Goal: Task Accomplishment & Management: Manage account settings

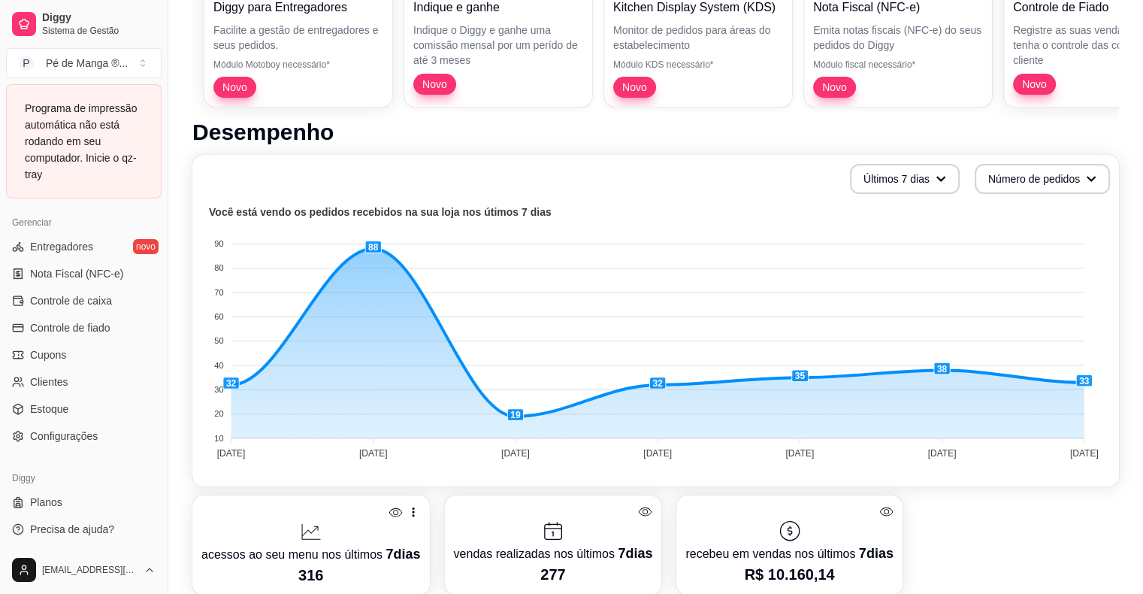
scroll to position [225, 0]
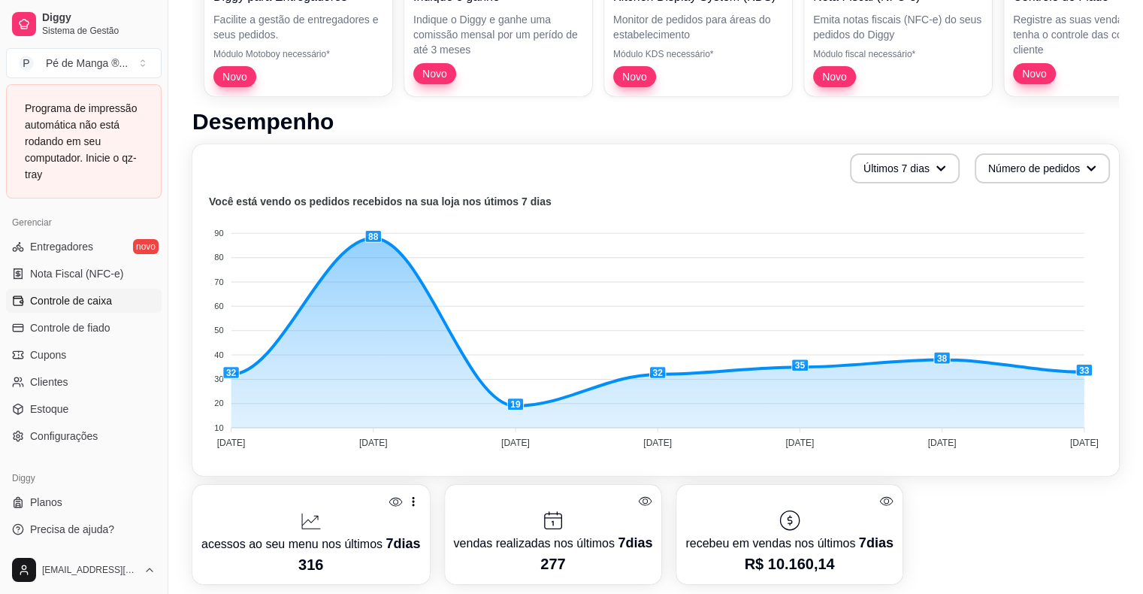
click at [74, 295] on span "Controle de caixa" at bounding box center [71, 300] width 82 height 15
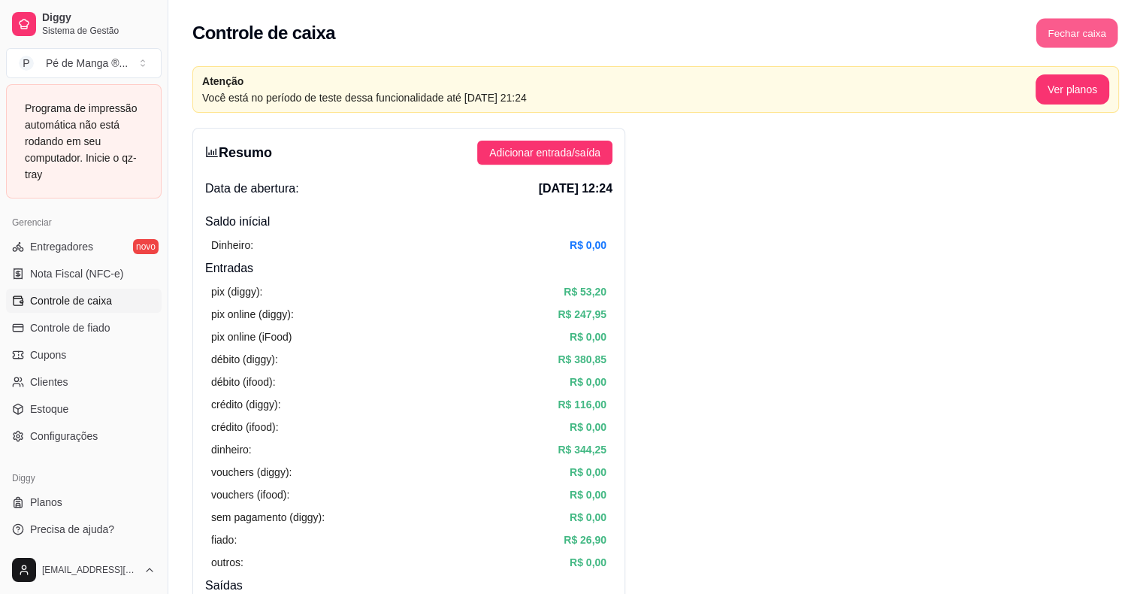
click at [1058, 28] on button "Fechar caixa" at bounding box center [1077, 33] width 82 height 29
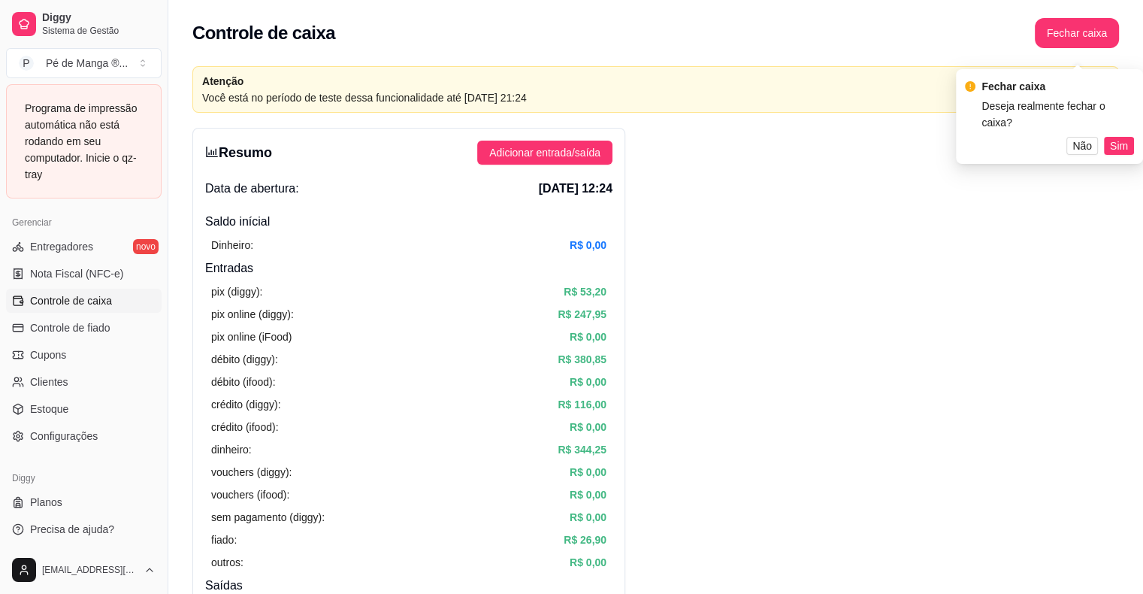
click at [1128, 137] on button "Sim" at bounding box center [1119, 146] width 30 height 18
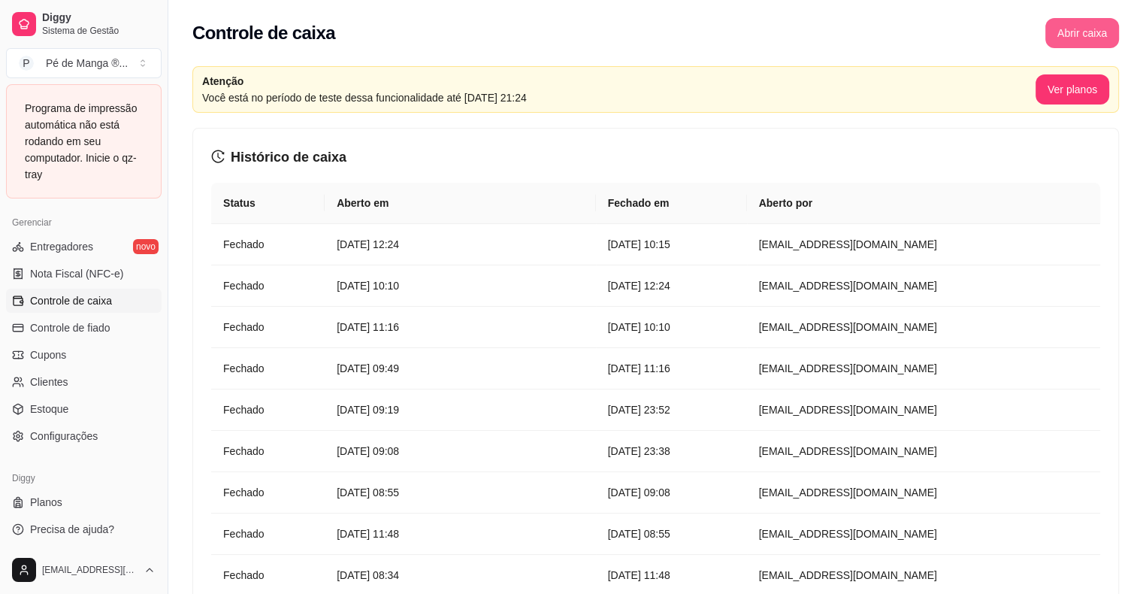
click at [1064, 33] on button "Abrir caixa" at bounding box center [1082, 33] width 74 height 30
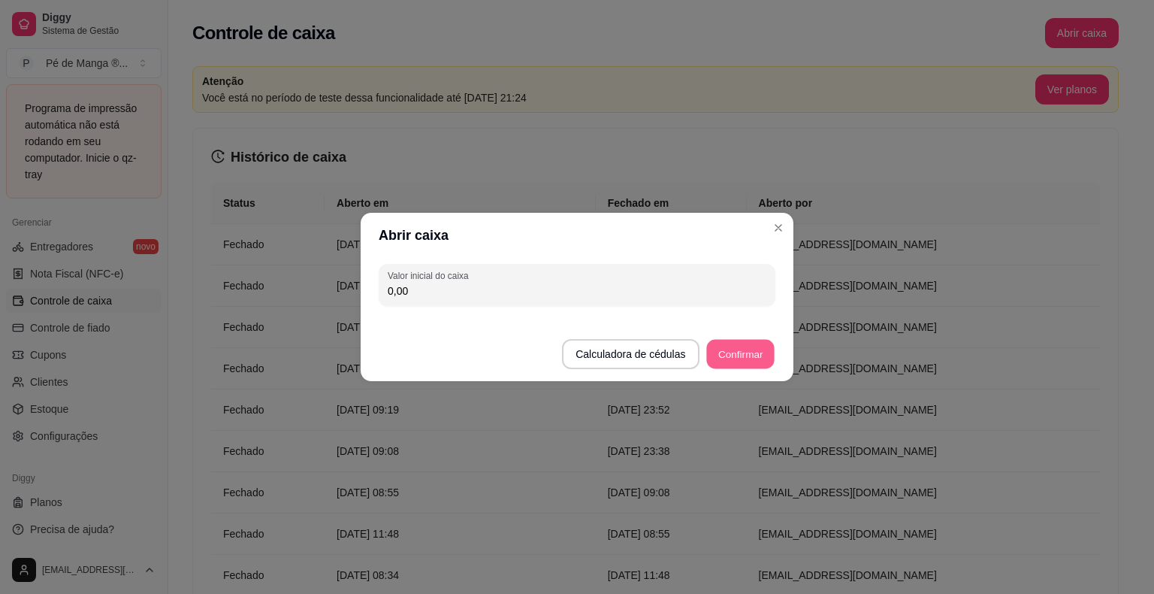
click at [760, 356] on button "Confirmar" at bounding box center [740, 354] width 68 height 29
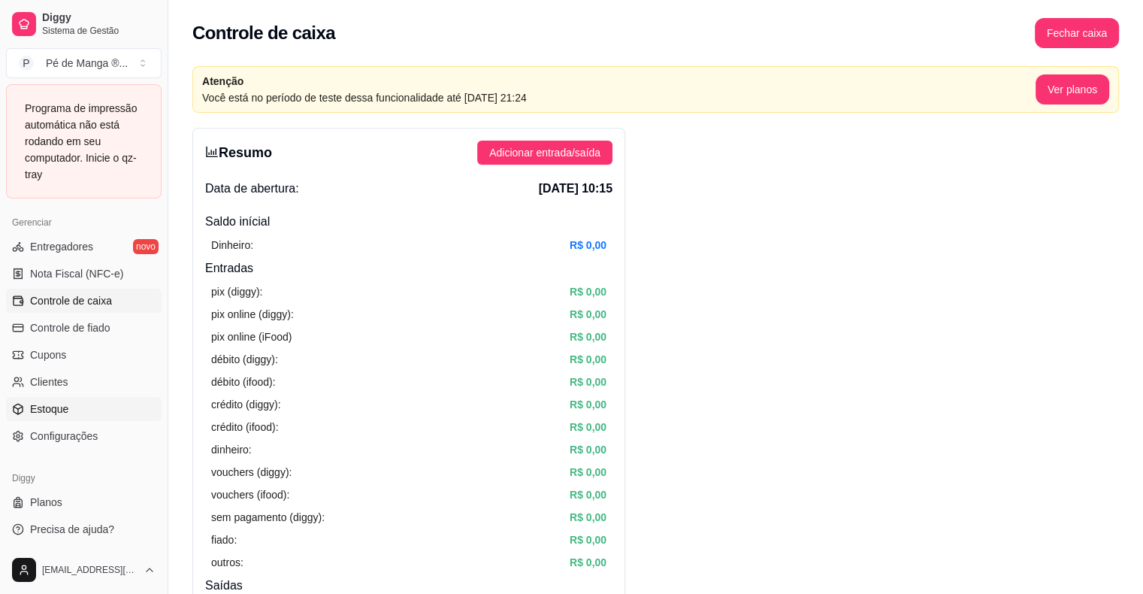
click at [138, 414] on link "Estoque" at bounding box center [84, 409] width 156 height 24
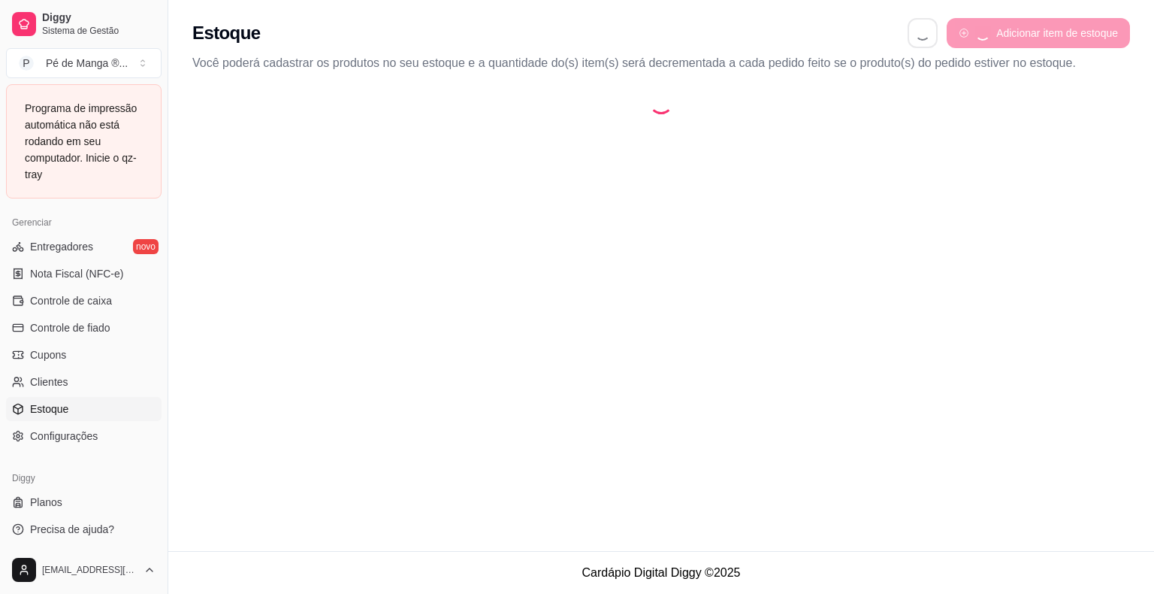
select select "QUANTITY_ORDER"
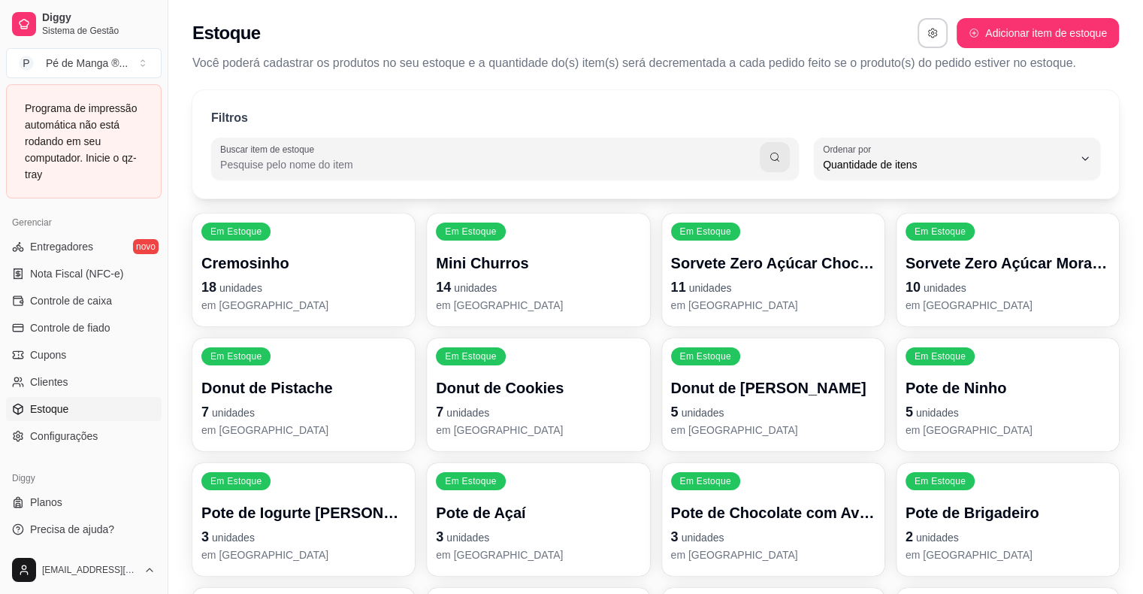
scroll to position [14, 0]
click at [279, 296] on div "Cremosinho 18 unidades em [GEOGRAPHIC_DATA]" at bounding box center [303, 283] width 204 height 60
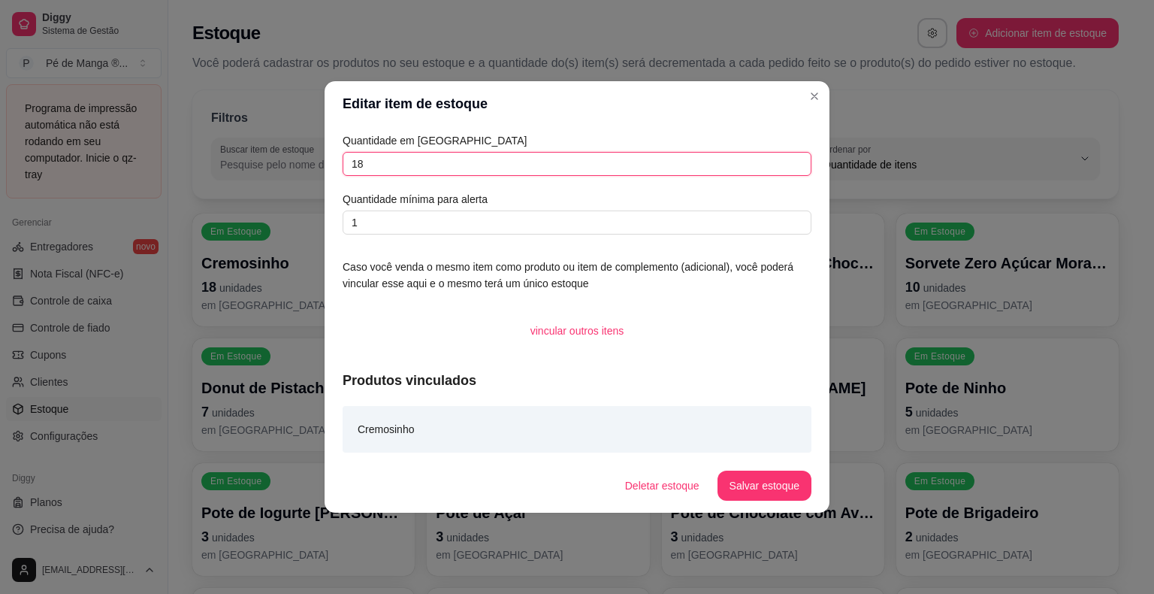
drag, startPoint x: 371, startPoint y: 166, endPoint x: 332, endPoint y: 153, distance: 41.4
click at [332, 153] on div "Quantidade em estoque 18 Quantidade mínima para alerta 1 Caso você venda o mesm…" at bounding box center [577, 292] width 505 height 332
type input "68"
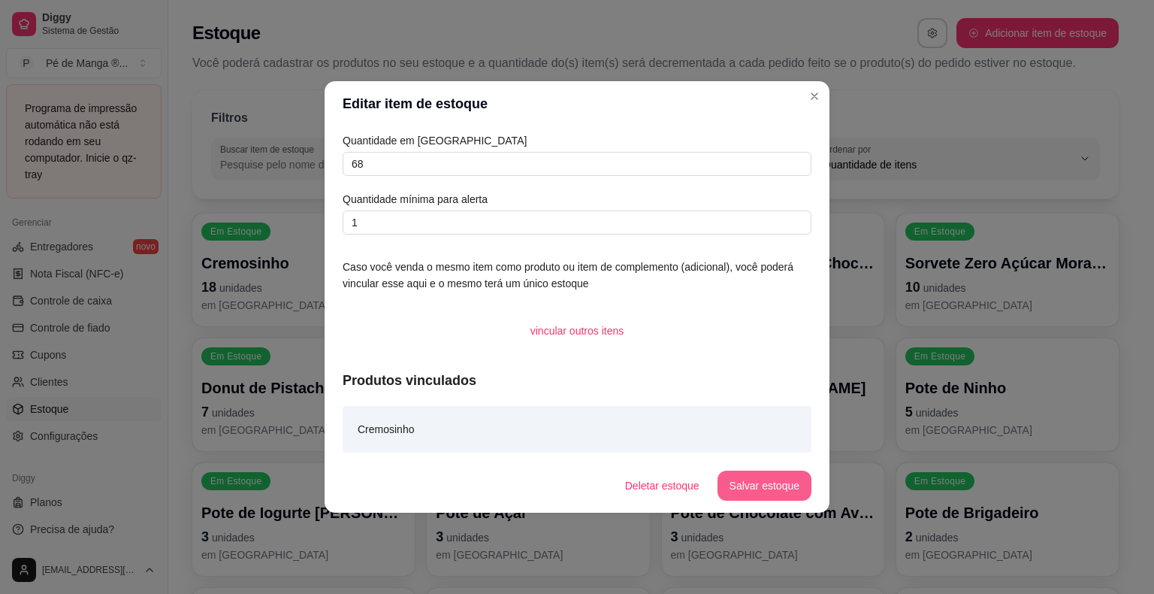
click at [758, 476] on button "Salvar estoque" at bounding box center [765, 485] width 94 height 30
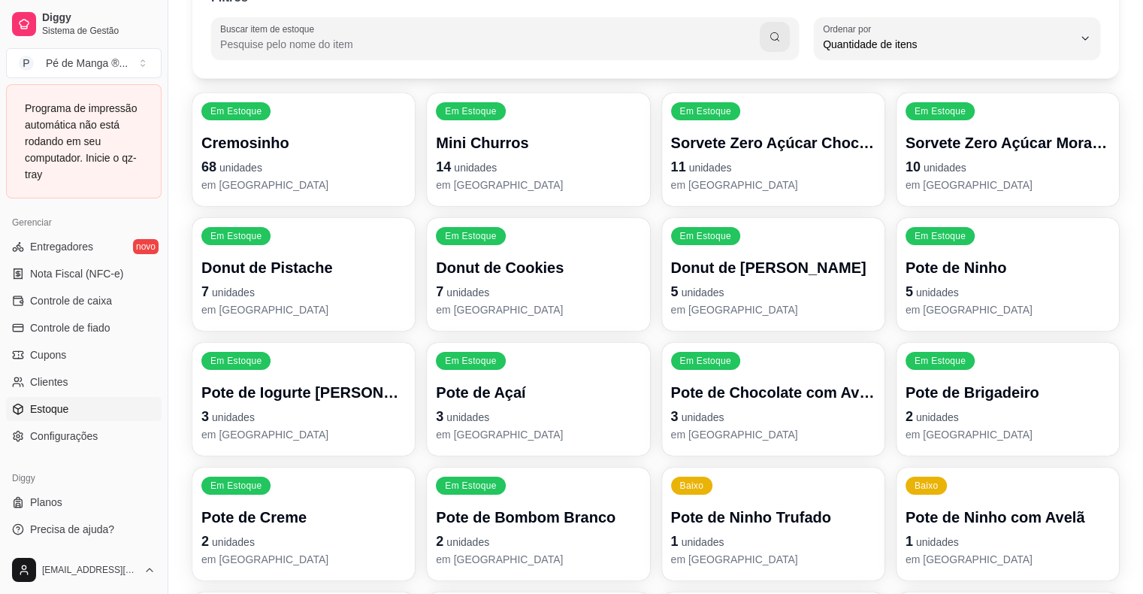
scroll to position [150, 0]
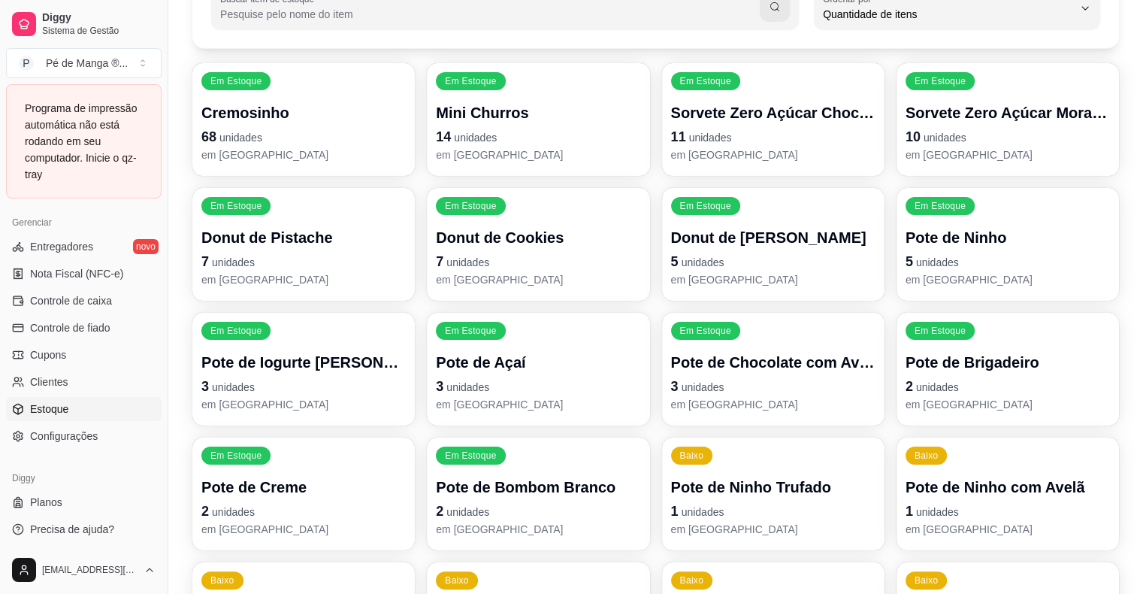
click at [326, 386] on p "3 unidades" at bounding box center [303, 386] width 204 height 21
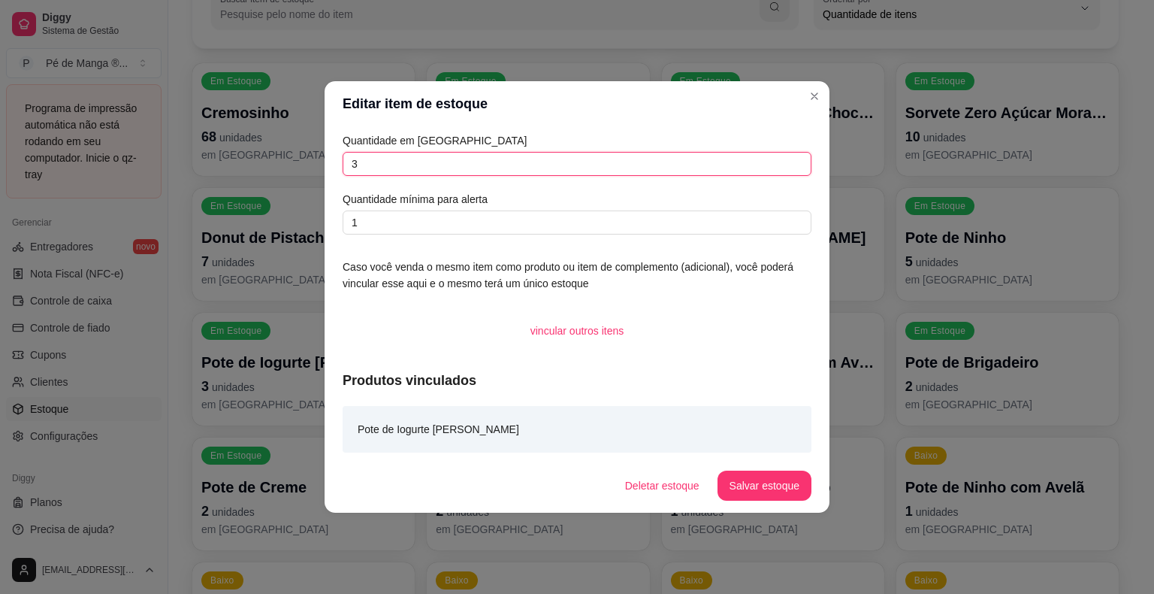
drag, startPoint x: 371, startPoint y: 164, endPoint x: 311, endPoint y: 156, distance: 60.7
click at [313, 155] on div "Editar item de estoque Quantidade em estoque 3 Quantidade mínima para alerta 1 …" at bounding box center [577, 297] width 1154 height 594
type input "6"
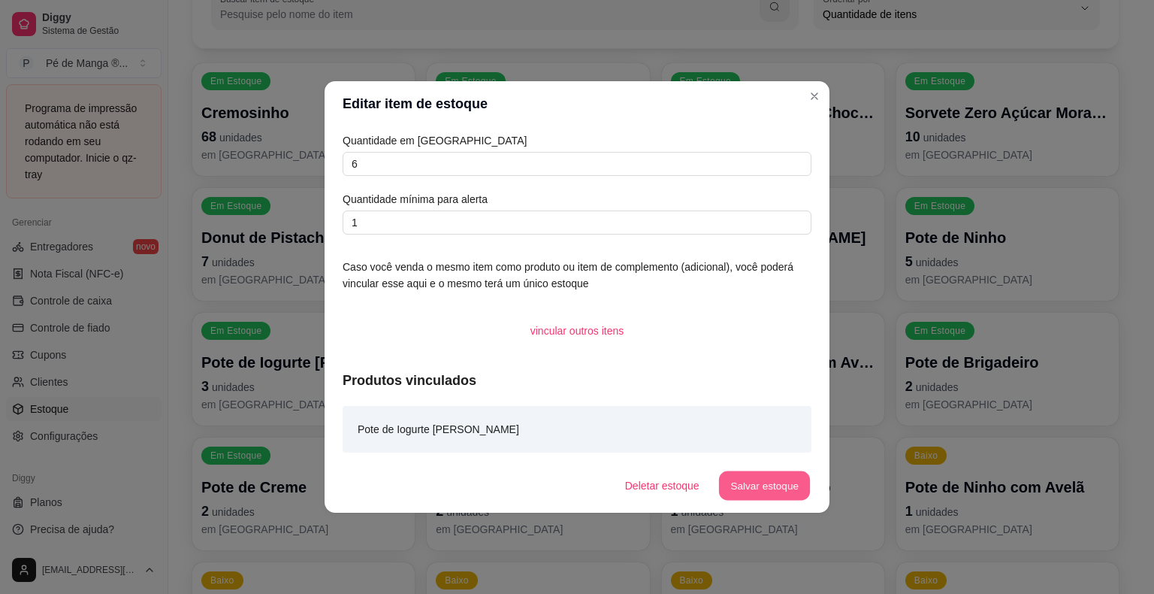
click at [770, 474] on button "Salvar estoque" at bounding box center [764, 485] width 92 height 29
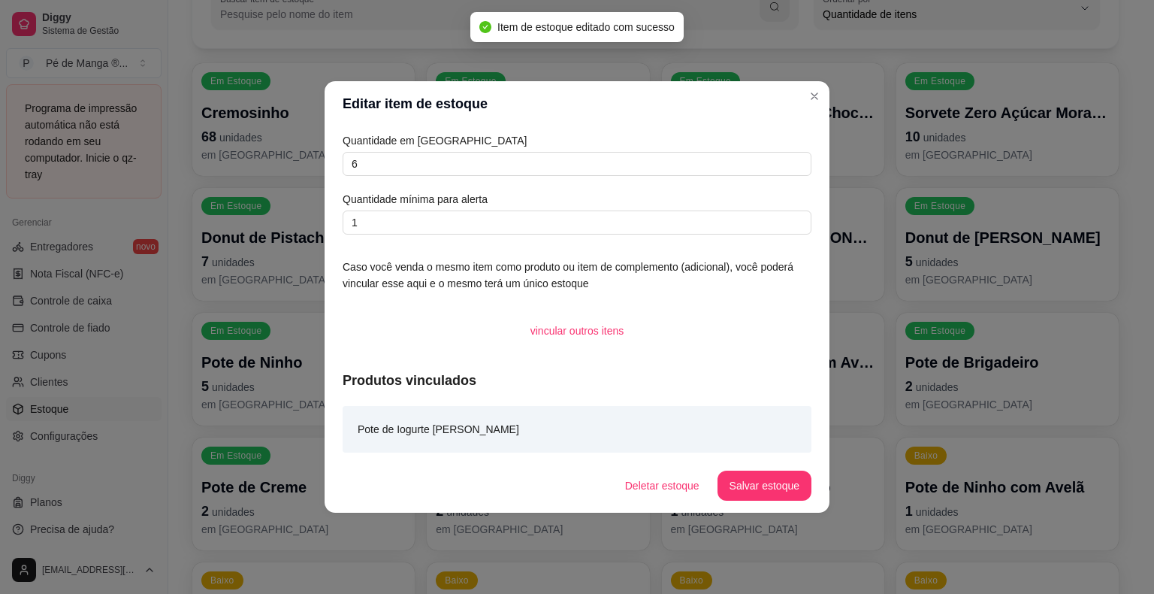
click at [801, 93] on header "Editar item de estoque" at bounding box center [577, 103] width 505 height 45
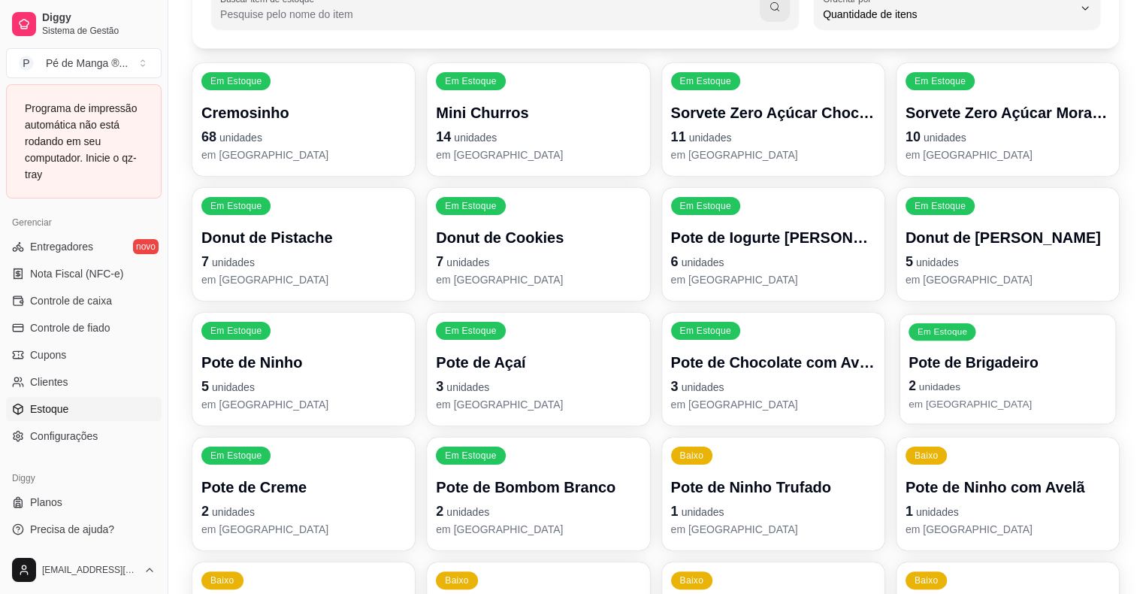
click at [948, 387] on span "unidades" at bounding box center [938, 387] width 41 height 12
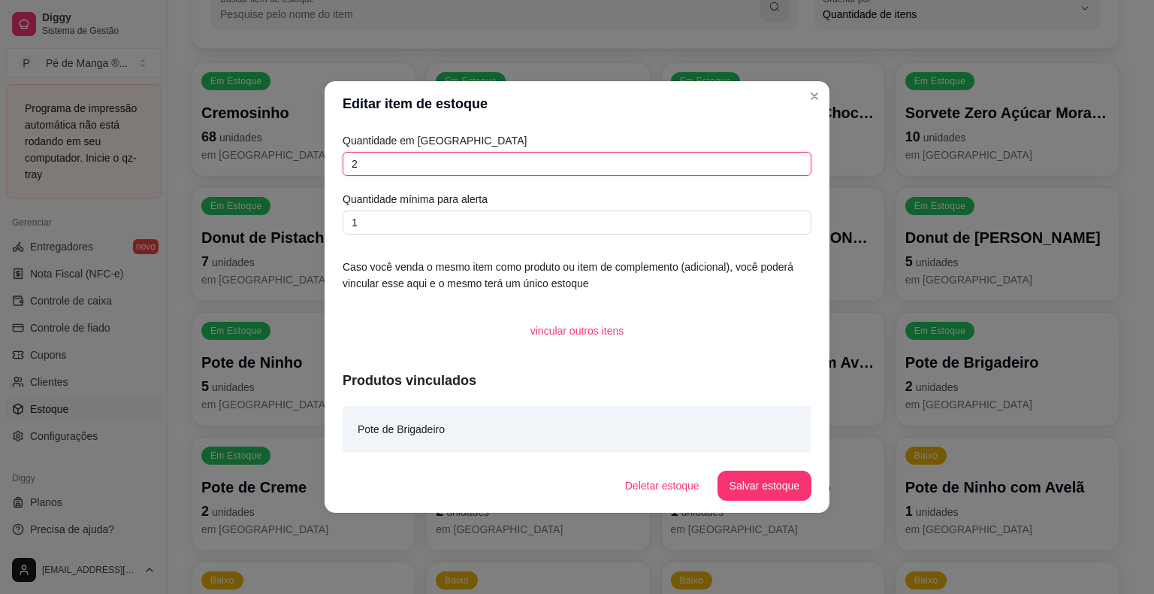
drag, startPoint x: 380, startPoint y: 165, endPoint x: 317, endPoint y: 162, distance: 63.2
click at [317, 162] on div "Editar item de estoque Quantidade em estoque 2 Quantidade mínima para alerta 1 …" at bounding box center [577, 297] width 1154 height 594
type input "4"
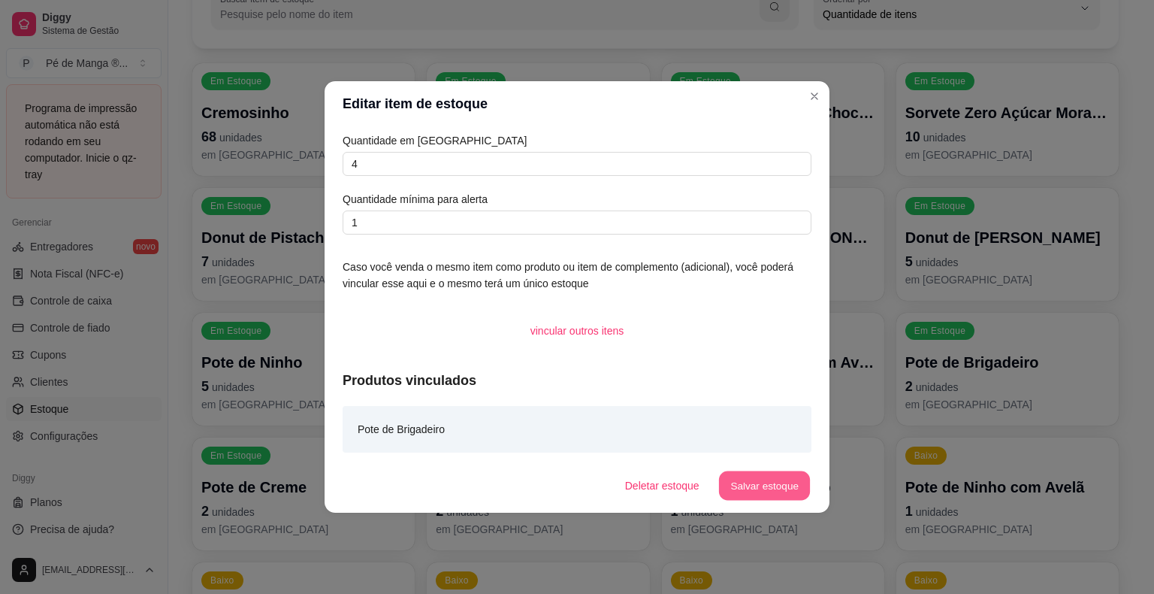
click at [742, 473] on button "Salvar estoque" at bounding box center [764, 485] width 92 height 29
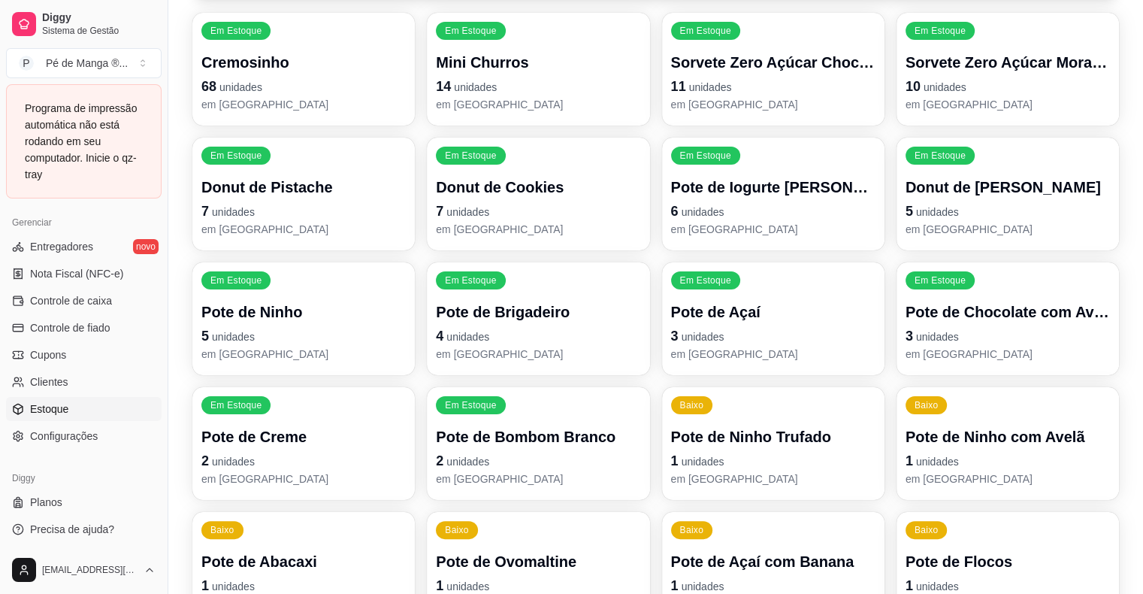
scroll to position [225, 0]
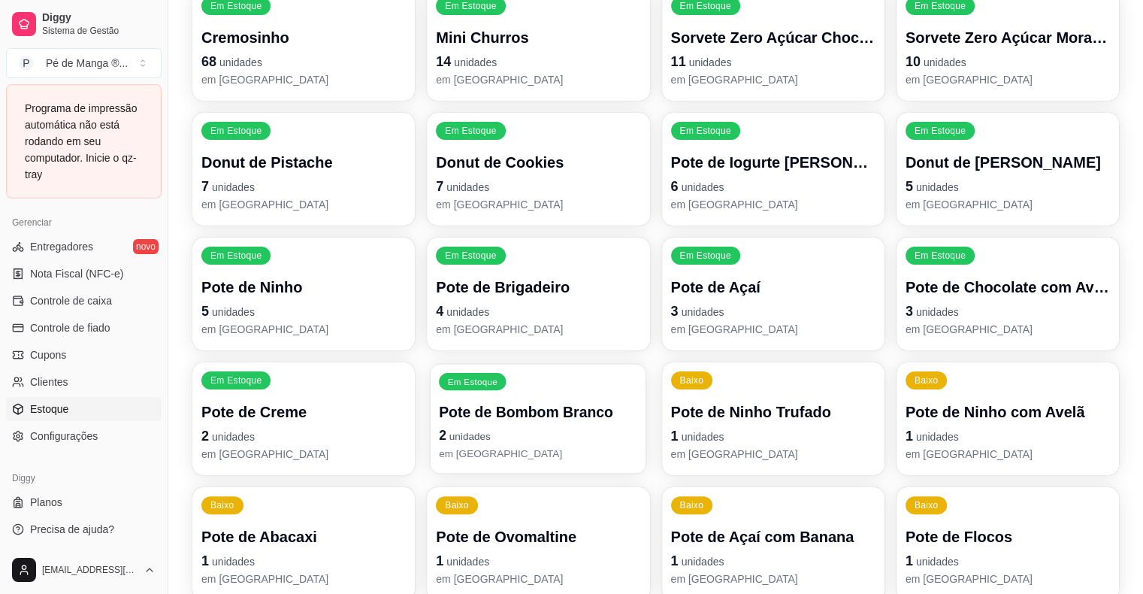
click at [517, 440] on p "2 unidades" at bounding box center [538, 435] width 198 height 20
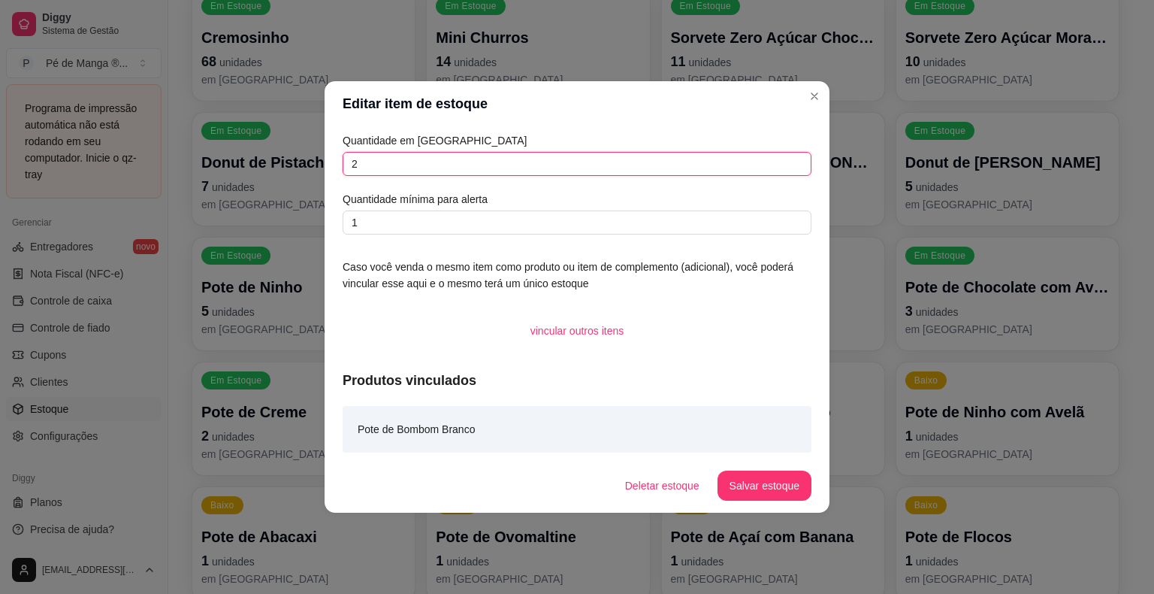
drag, startPoint x: 362, startPoint y: 154, endPoint x: 301, endPoint y: 153, distance: 60.9
click at [302, 153] on div "Editar item de estoque Quantidade em estoque 2 Quantidade mínima para alerta 1 …" at bounding box center [577, 297] width 1154 height 594
type input "5"
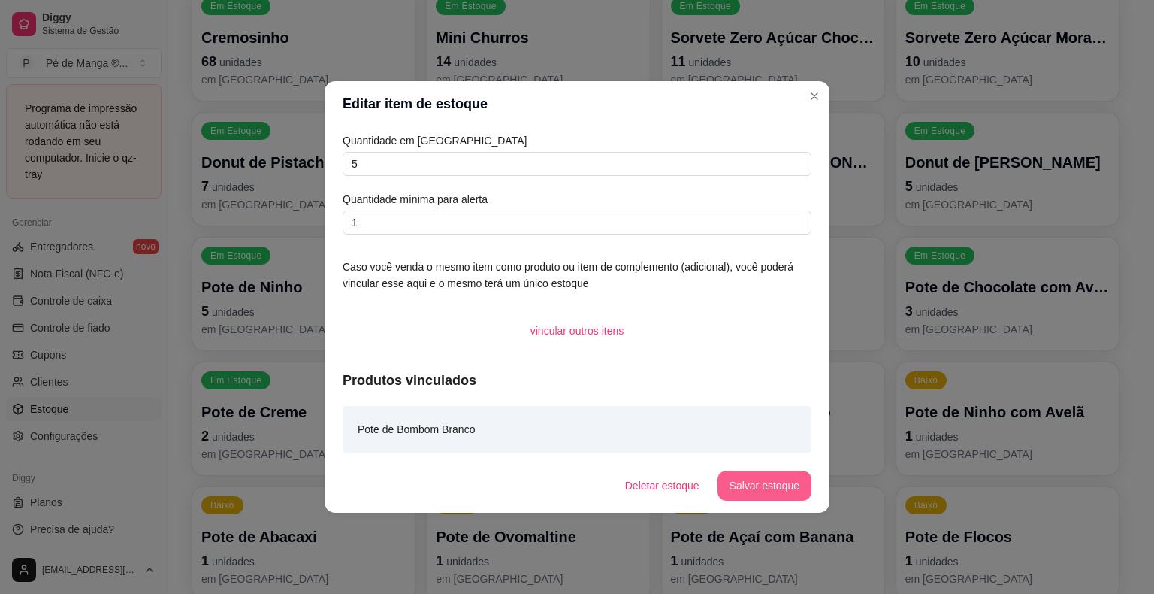
click at [772, 468] on footer "Deletar estoque Salvar estoque" at bounding box center [577, 485] width 505 height 54
click at [774, 481] on button "Salvar estoque" at bounding box center [764, 485] width 92 height 29
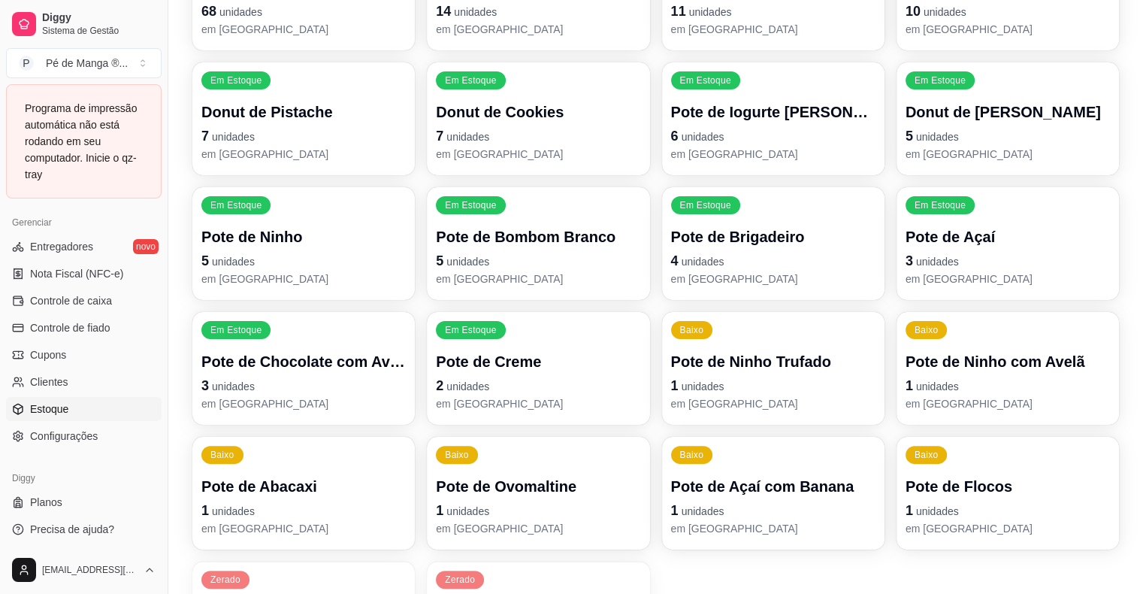
scroll to position [301, 0]
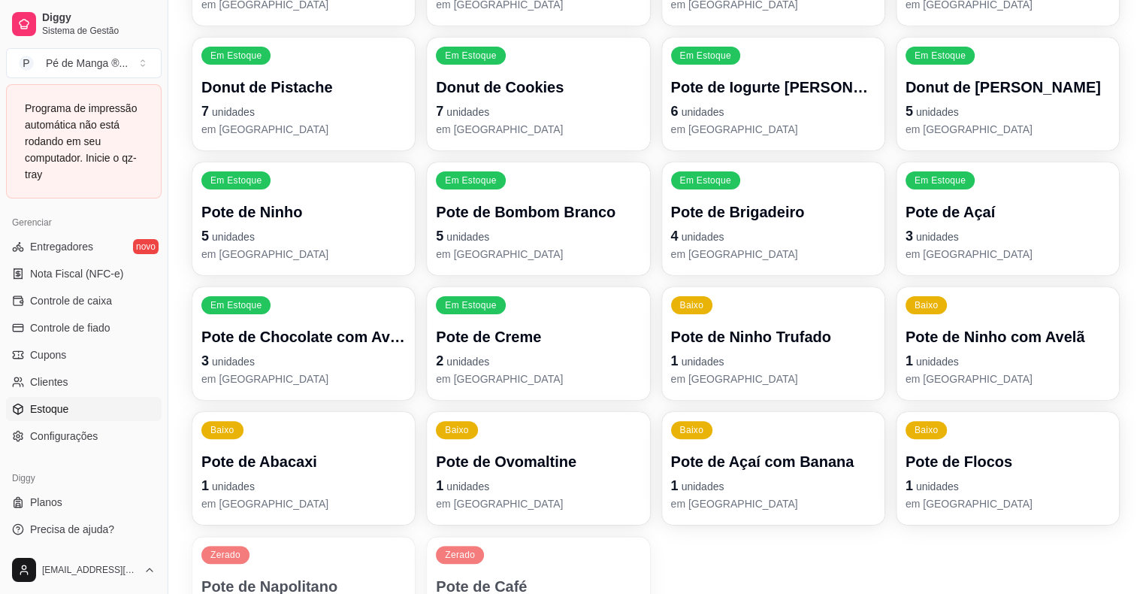
click at [758, 364] on p "1 unidades" at bounding box center [773, 360] width 204 height 21
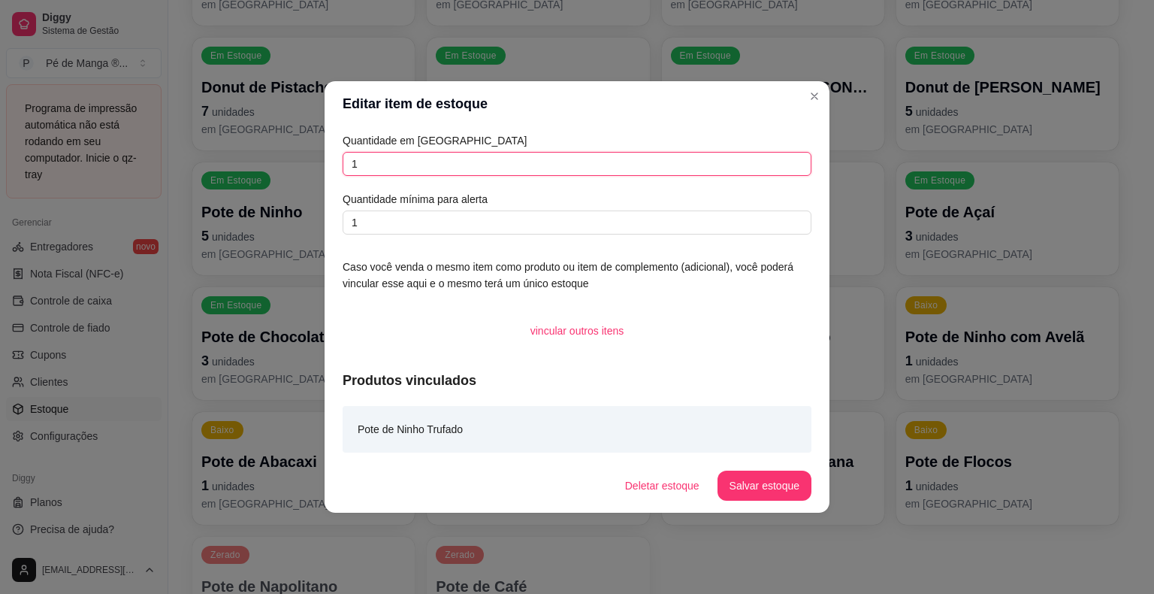
drag, startPoint x: 373, startPoint y: 160, endPoint x: 280, endPoint y: 195, distance: 99.7
click at [281, 192] on div "Editar item de estoque Quantidade em estoque 1 Quantidade mínima para alerta 1 …" at bounding box center [577, 297] width 1154 height 594
type input "7"
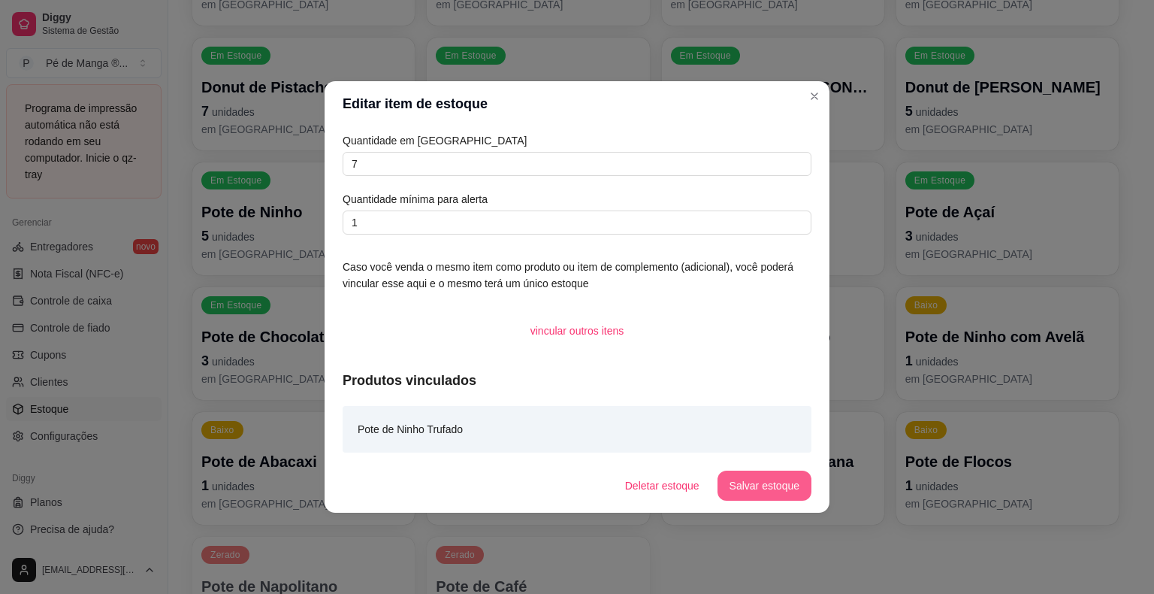
click at [779, 482] on button "Salvar estoque" at bounding box center [765, 485] width 94 height 30
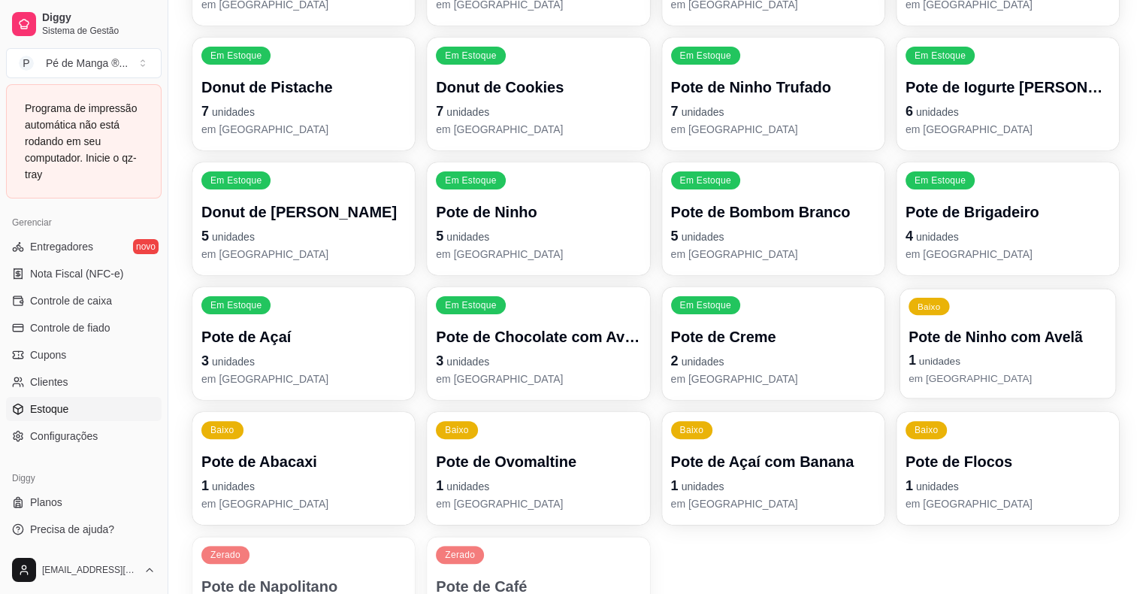
click at [1021, 358] on p "1 unidades" at bounding box center [1008, 360] width 198 height 20
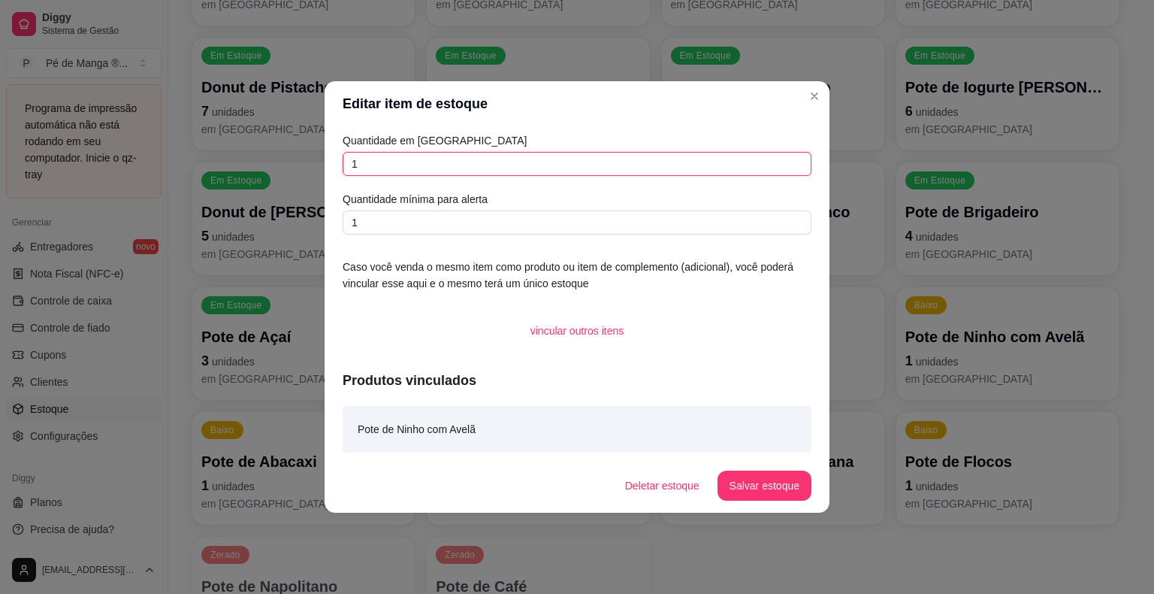
drag, startPoint x: 392, startPoint y: 163, endPoint x: 260, endPoint y: 180, distance: 132.5
click at [262, 180] on div "Editar item de estoque Quantidade em estoque 1 Quantidade mínima para alerta 1 …" at bounding box center [577, 297] width 1154 height 594
type input "5"
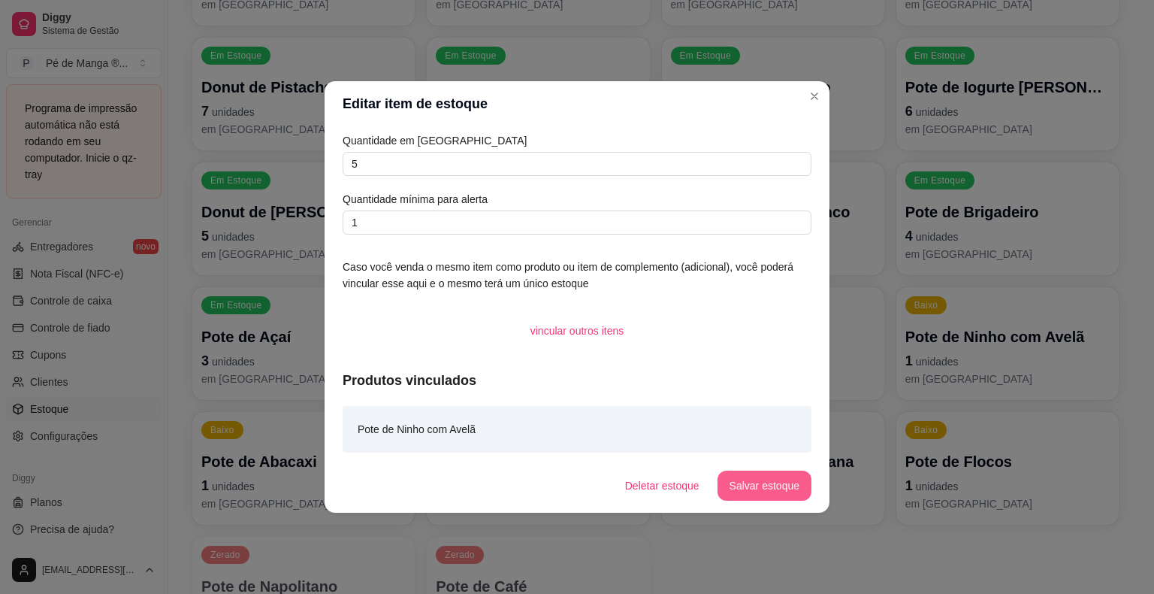
click at [736, 488] on button "Salvar estoque" at bounding box center [765, 485] width 94 height 30
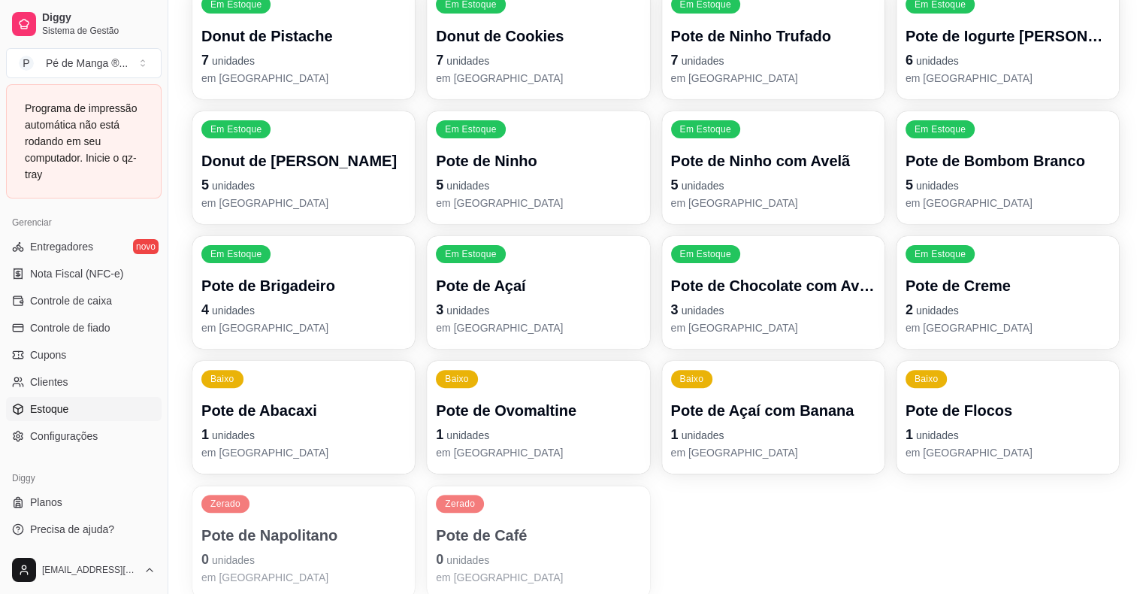
scroll to position [416, 0]
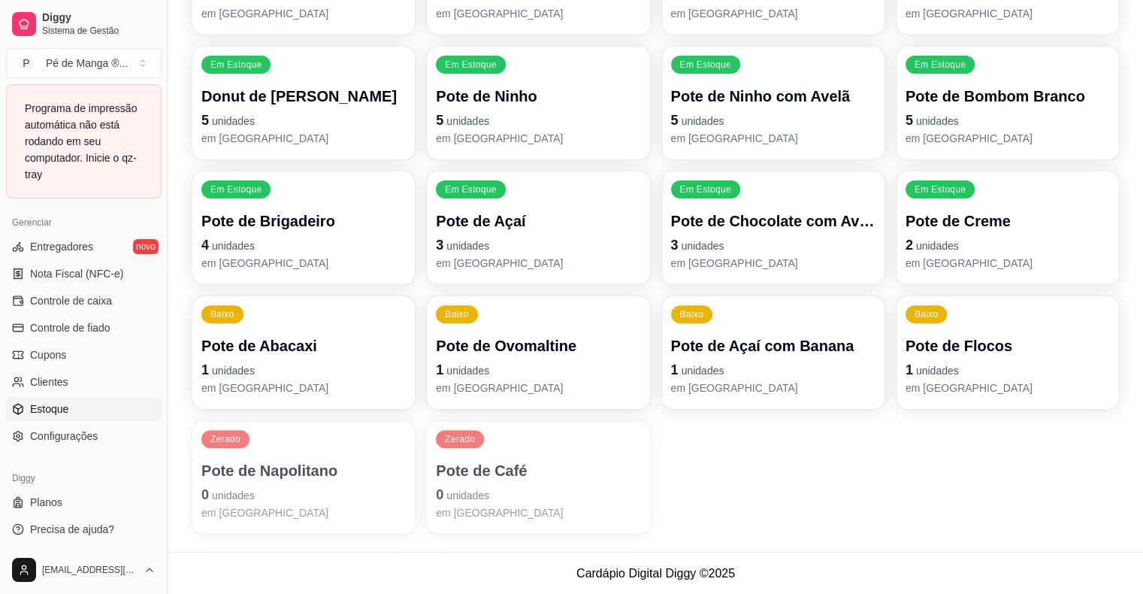
click at [568, 470] on p "Pote de Café" at bounding box center [538, 470] width 204 height 21
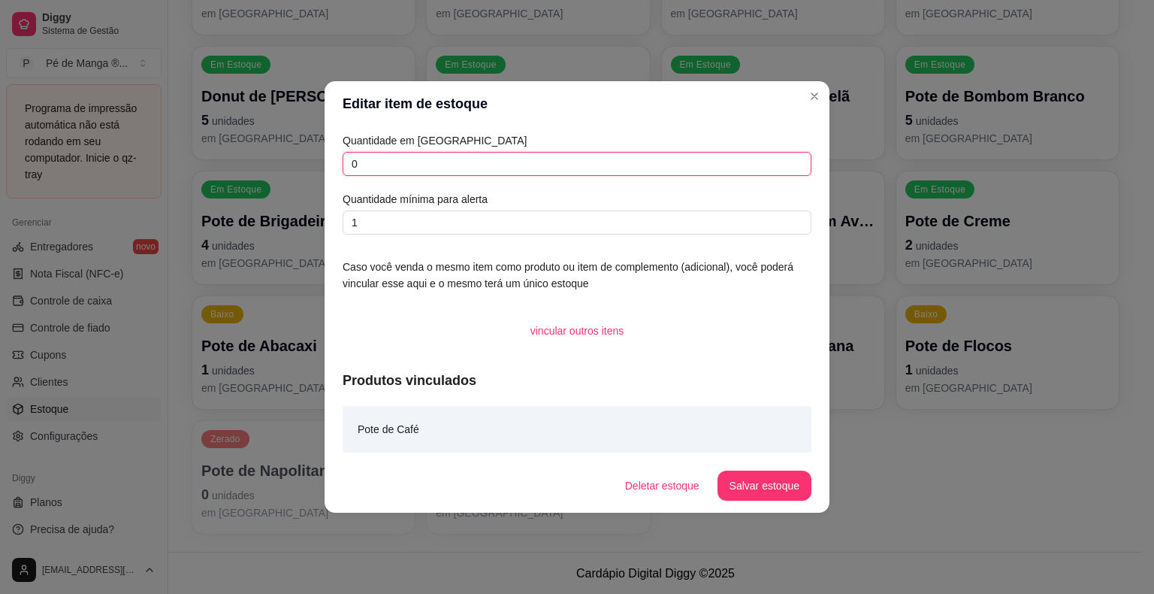
drag, startPoint x: 322, startPoint y: 170, endPoint x: 305, endPoint y: 172, distance: 17.4
click at [307, 171] on div "Editar item de estoque Quantidade em estoque 0 Quantidade mínima para alerta 1 …" at bounding box center [577, 297] width 1154 height 594
type input "3"
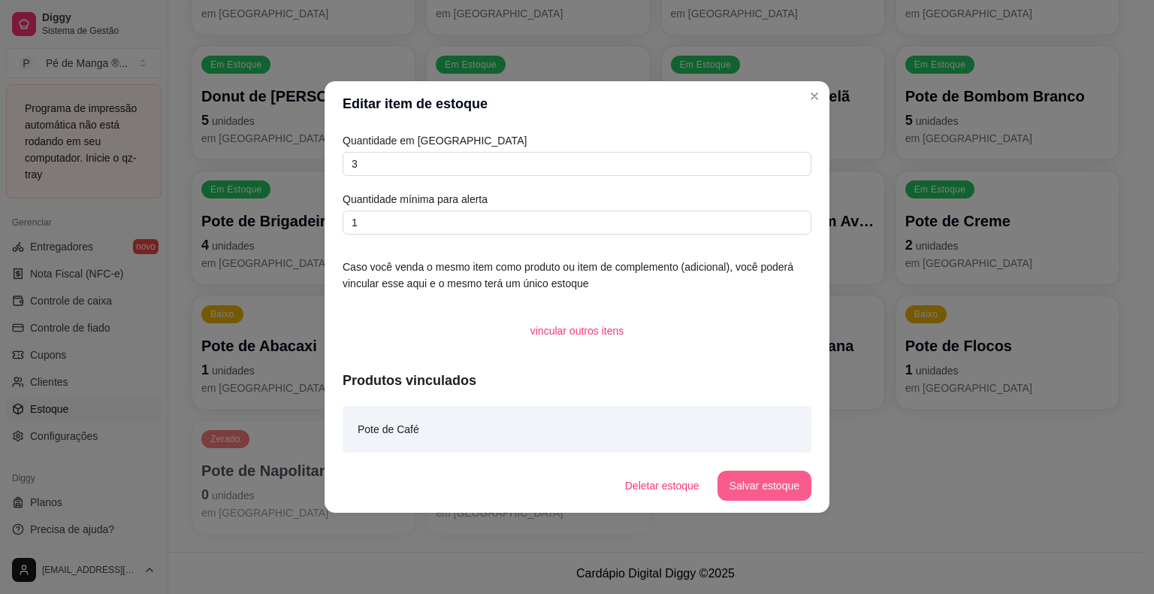
click at [766, 485] on button "Salvar estoque" at bounding box center [765, 485] width 94 height 30
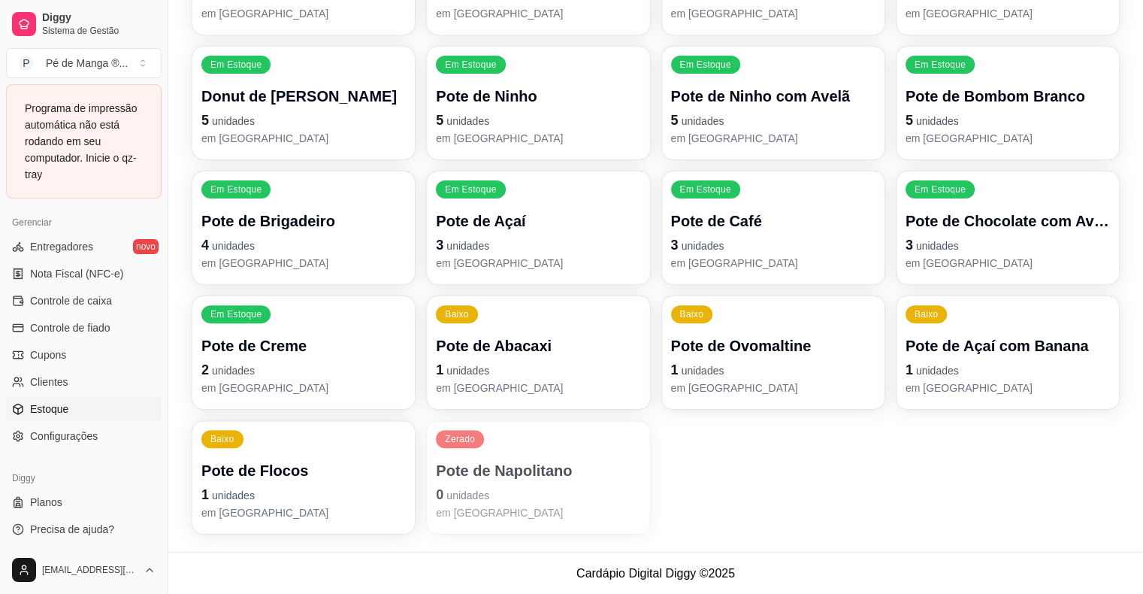
click at [535, 467] on p "Pote de Napolitano" at bounding box center [538, 470] width 204 height 21
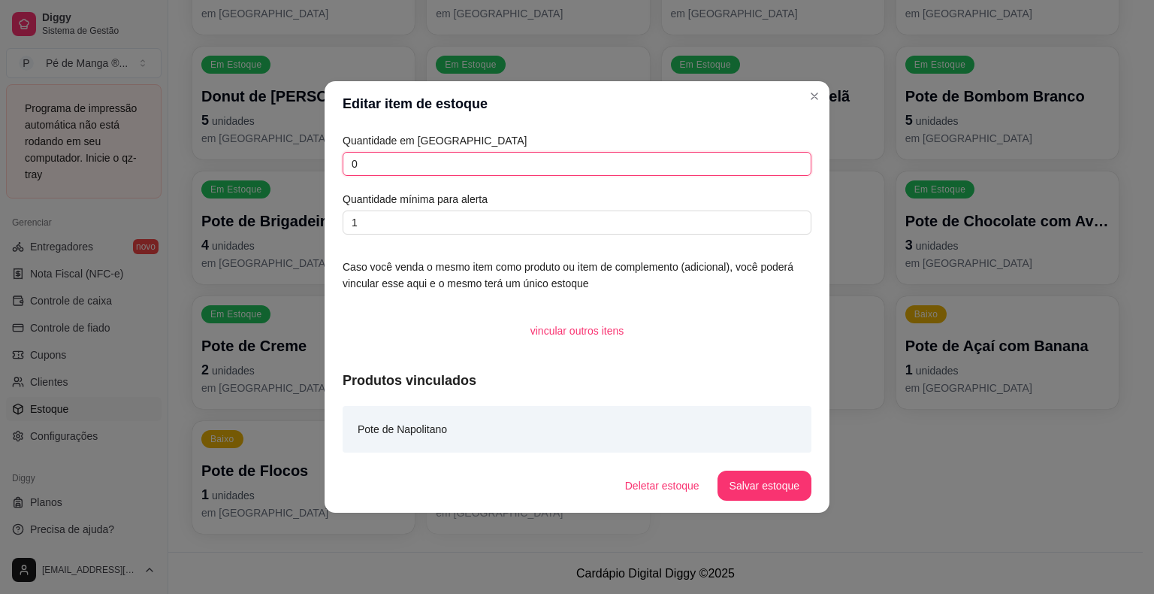
drag, startPoint x: 340, startPoint y: 167, endPoint x: 295, endPoint y: 170, distance: 44.4
click at [295, 169] on div "Editar item de estoque Quantidade em estoque 0 Quantidade mínima para alerta 1 …" at bounding box center [577, 297] width 1154 height 594
type input "05"
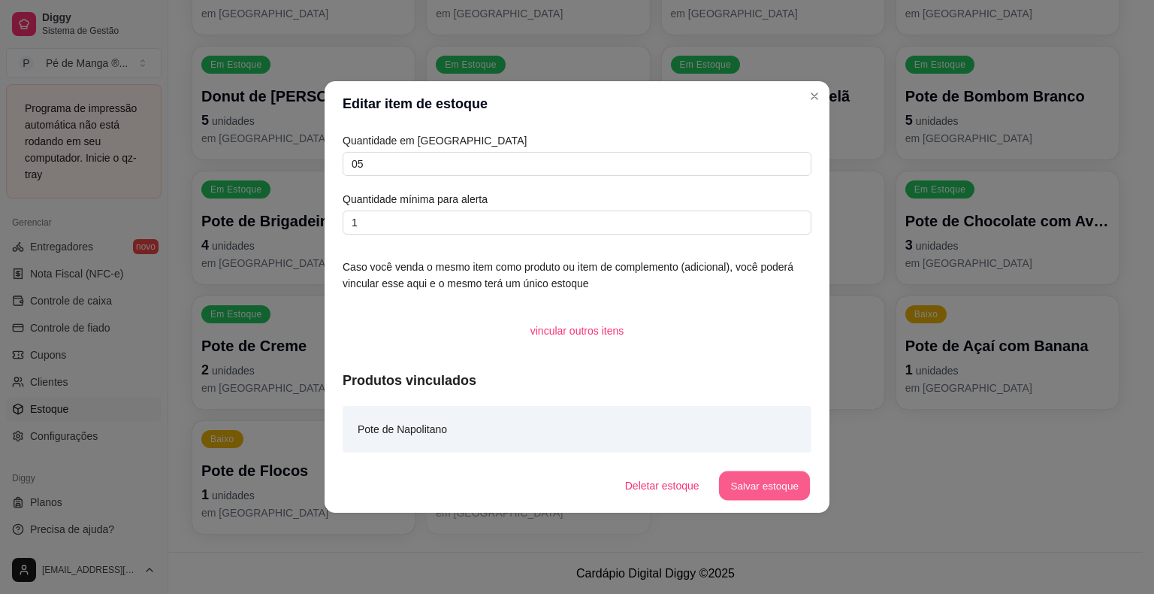
click at [758, 485] on button "Salvar estoque" at bounding box center [764, 485] width 92 height 29
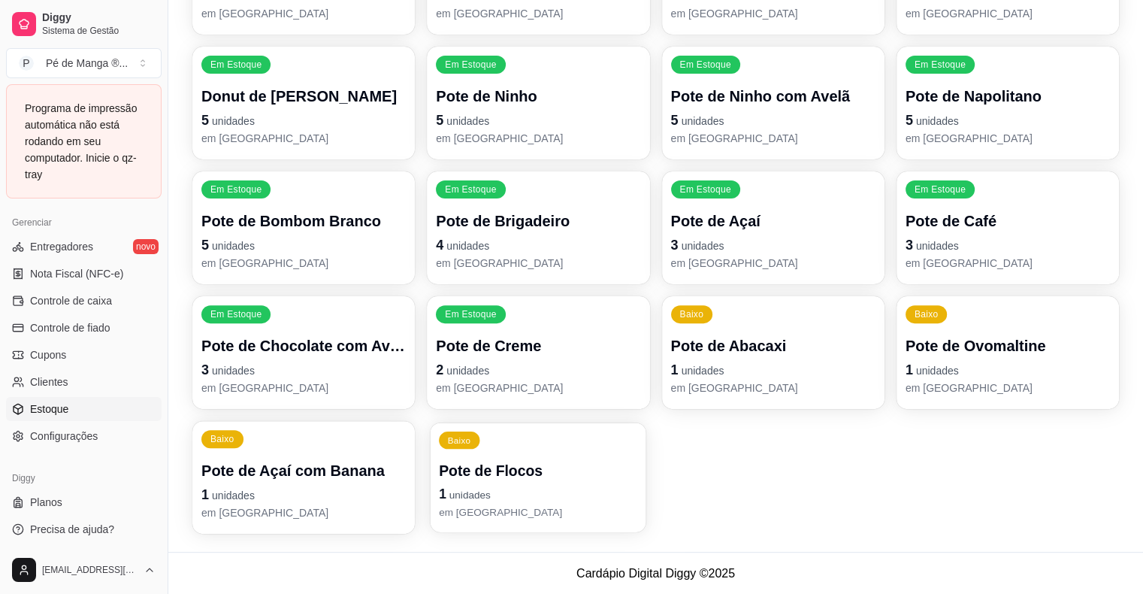
click at [604, 455] on div "Baixo Pote de Flocos 1 unidades em estoque" at bounding box center [539, 477] width 216 height 110
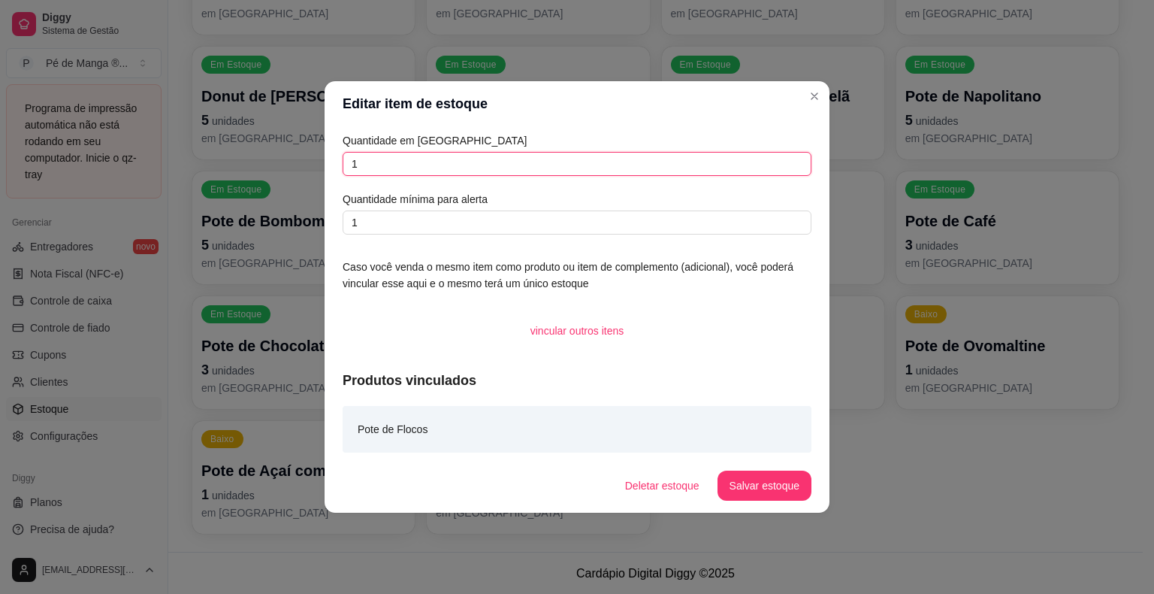
drag, startPoint x: 357, startPoint y: 168, endPoint x: 334, endPoint y: 178, distance: 24.9
click at [334, 178] on div "Quantidade em estoque 1 Quantidade mínima para alerta 1 Caso você venda o mesmo…" at bounding box center [577, 292] width 505 height 332
type input "5"
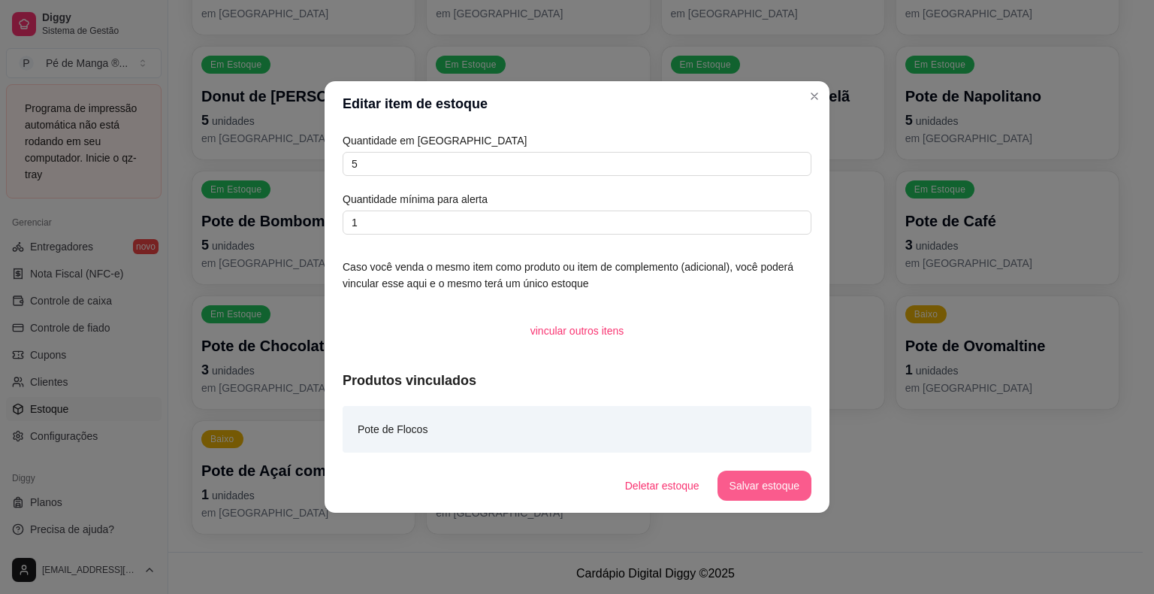
click at [770, 479] on button "Salvar estoque" at bounding box center [765, 485] width 94 height 30
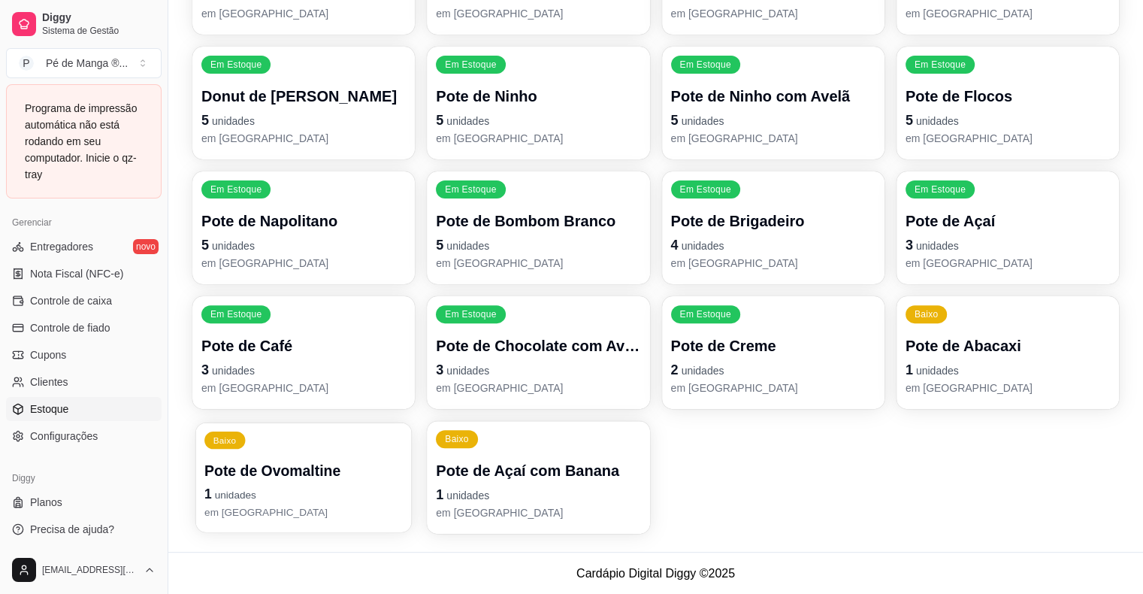
click at [382, 485] on p "1 unidades" at bounding box center [303, 494] width 198 height 20
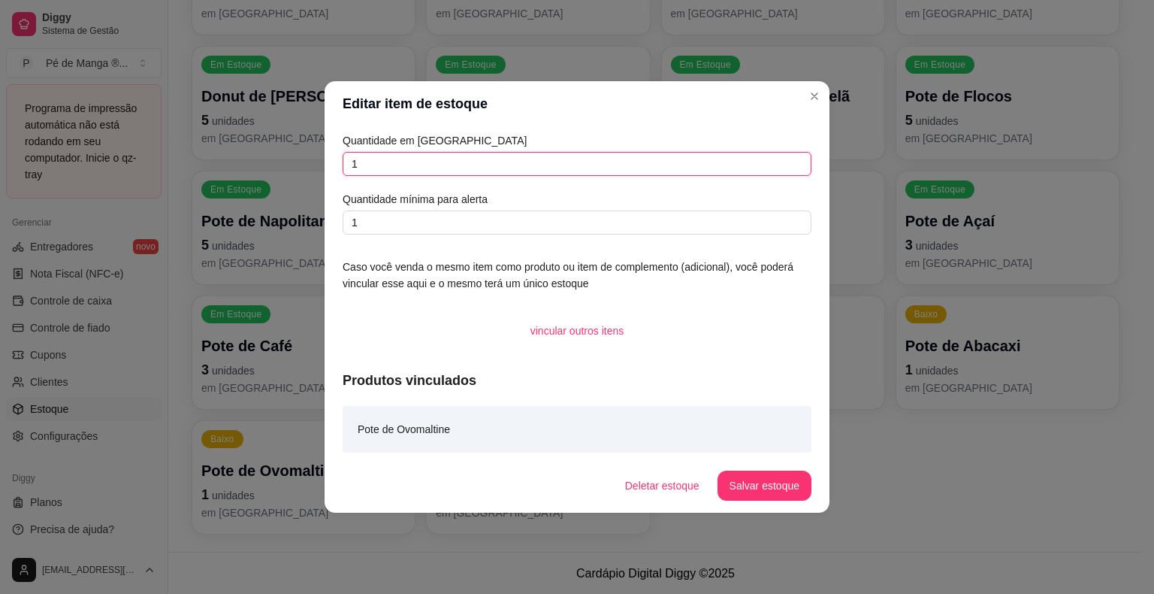
drag, startPoint x: 361, startPoint y: 160, endPoint x: 319, endPoint y: 177, distance: 45.2
click at [319, 176] on div "Editar item de estoque Quantidade em estoque 1 Quantidade mínima para alerta 1 …" at bounding box center [577, 297] width 1154 height 594
type input "5"
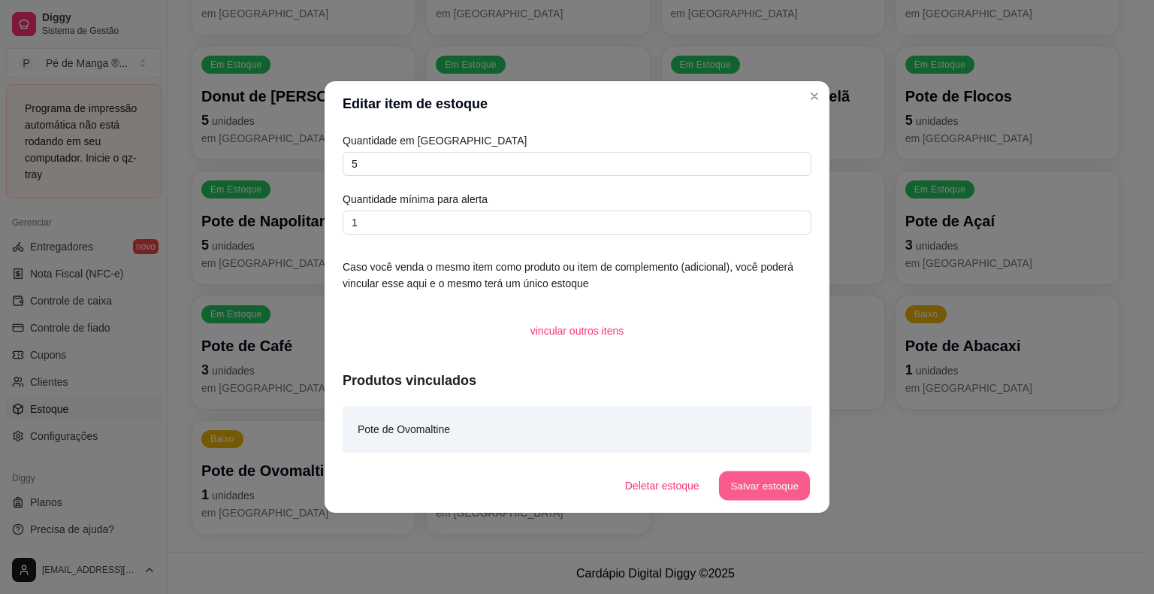
click at [758, 492] on button "Salvar estoque" at bounding box center [764, 485] width 92 height 29
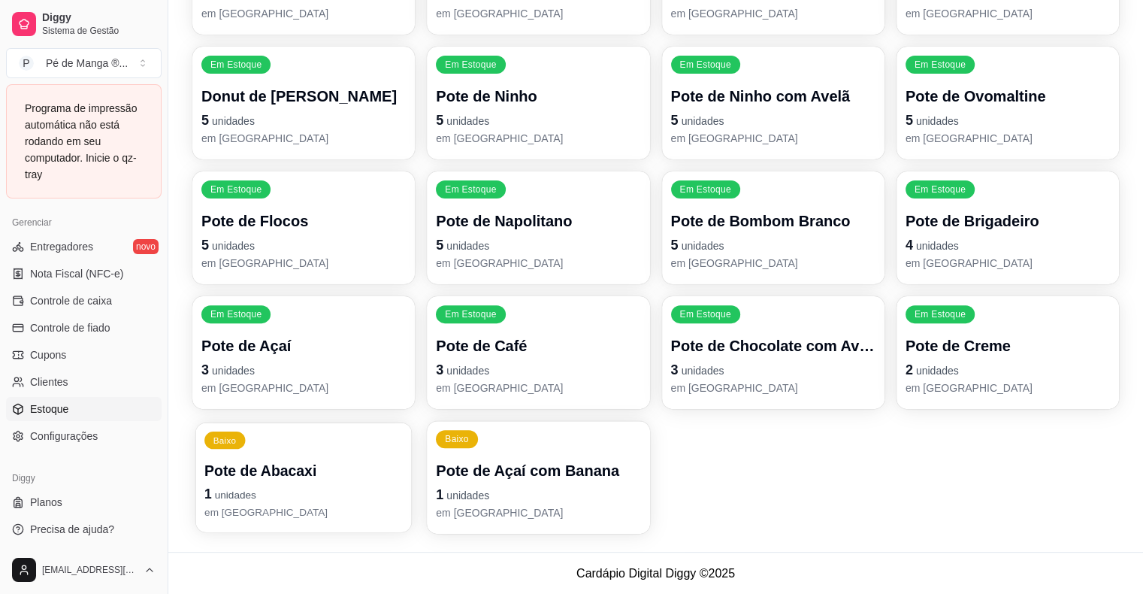
click at [319, 475] on p "Pote de Abacaxi" at bounding box center [303, 471] width 198 height 20
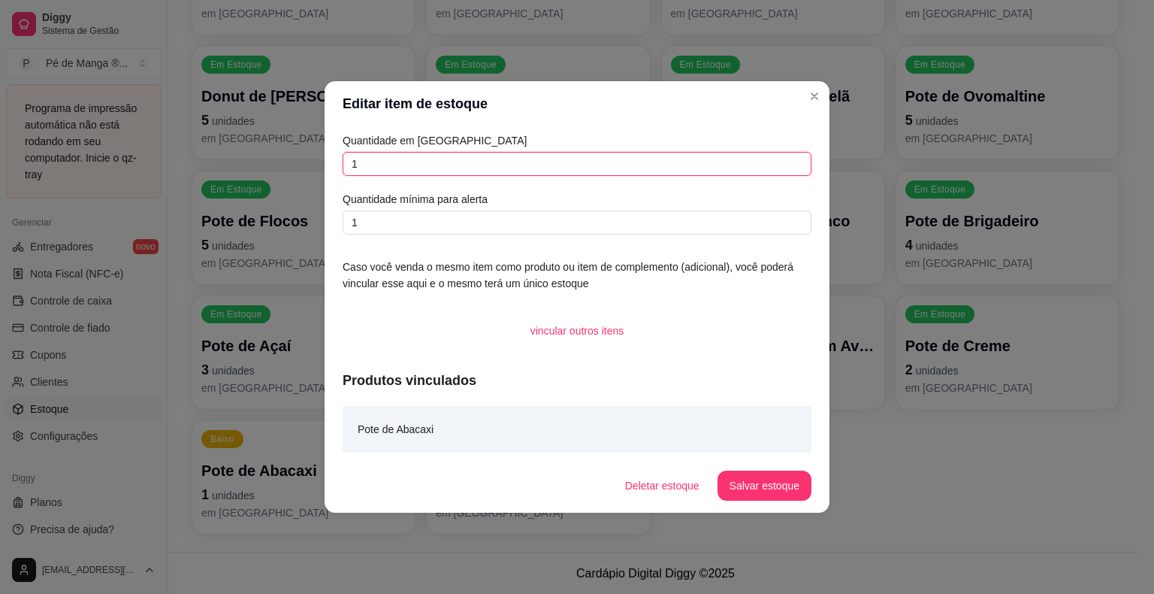
drag, startPoint x: 371, startPoint y: 174, endPoint x: 313, endPoint y: 168, distance: 58.9
click at [316, 165] on div "Editar item de estoque Quantidade em estoque 1 Quantidade mínima para alerta 1 …" at bounding box center [577, 297] width 1154 height 594
type input "4"
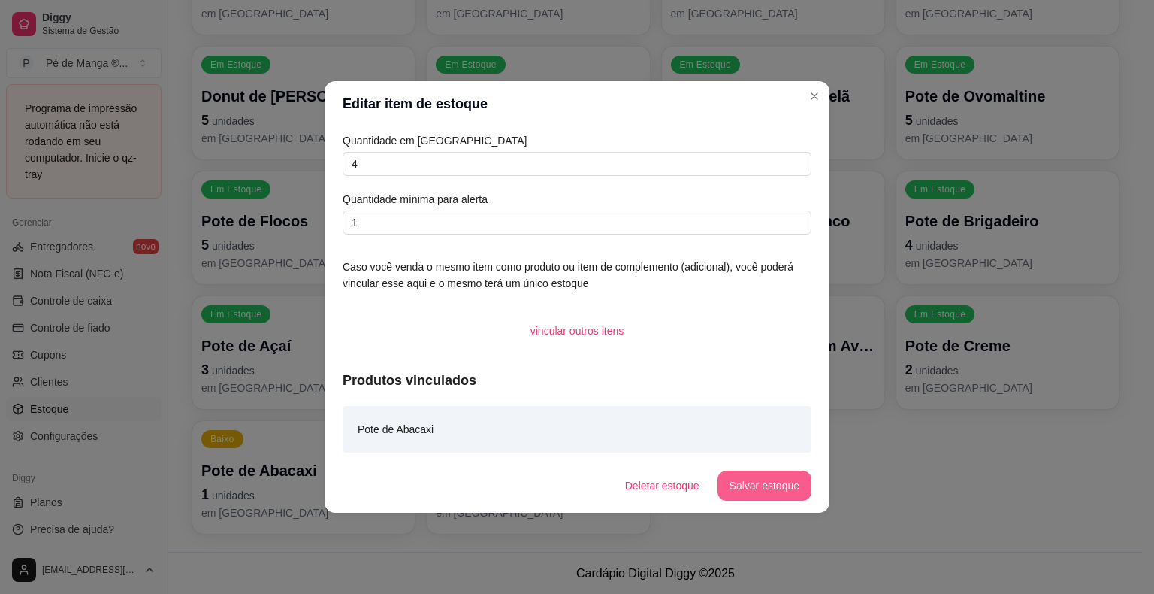
click at [782, 485] on button "Salvar estoque" at bounding box center [765, 485] width 94 height 30
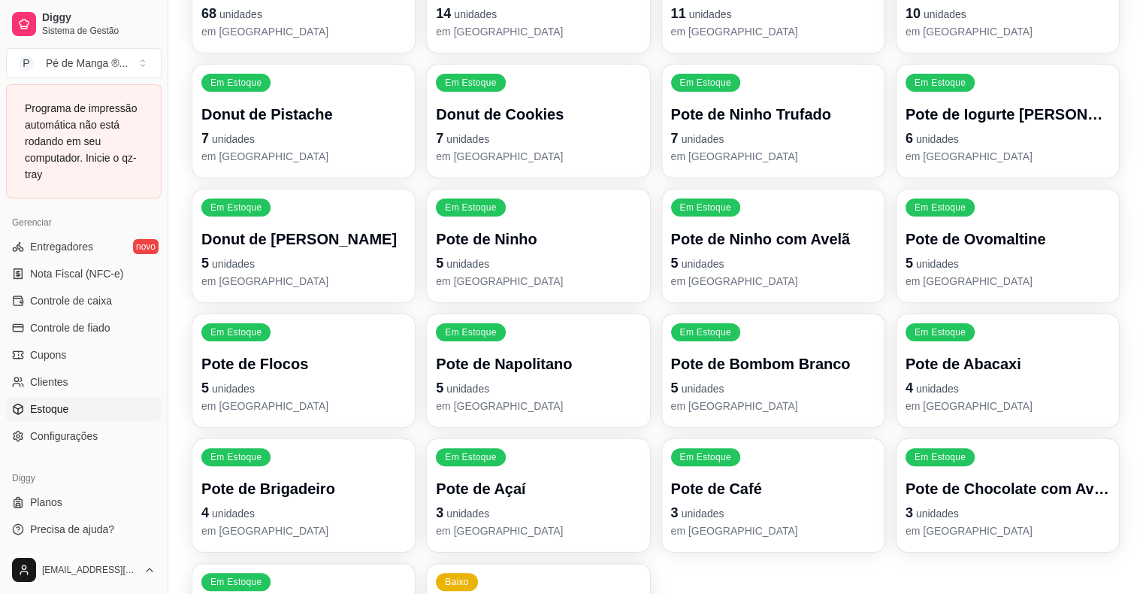
scroll to position [301, 0]
